Goal: Find specific page/section: Find specific page/section

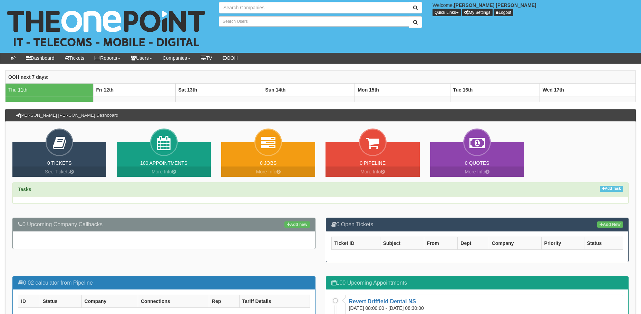
type input "Search Companies"
type input "Search Users"
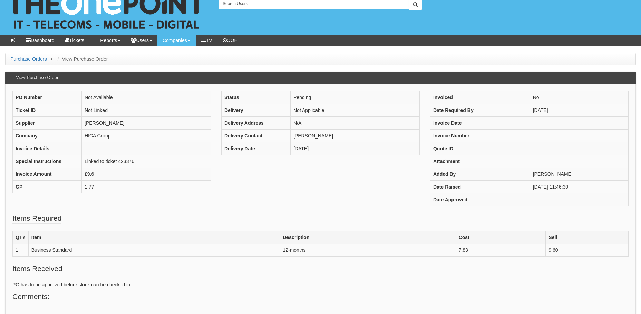
scroll to position [5, 0]
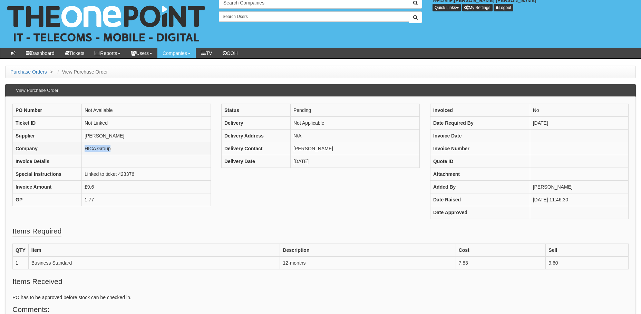
drag, startPoint x: 101, startPoint y: 150, endPoint x: 85, endPoint y: 148, distance: 16.3
click at [85, 148] on td "HICA Group" at bounding box center [146, 148] width 129 height 13
copy td "HICA Group"
